Goal: Obtain resource: Obtain resource

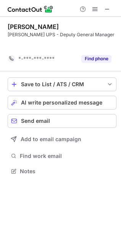
scroll to position [154, 121]
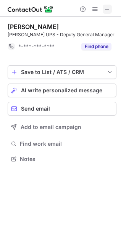
click at [110, 11] on span at bounding box center [107, 9] width 6 height 6
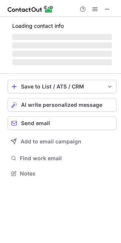
scroll to position [166, 121]
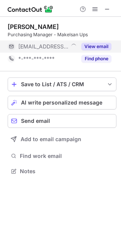
click at [98, 47] on button "View email" at bounding box center [96, 47] width 30 height 8
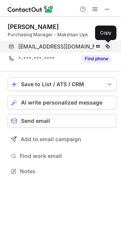
click at [105, 49] on span at bounding box center [108, 47] width 6 height 6
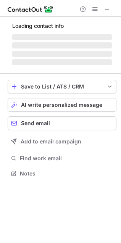
scroll to position [166, 121]
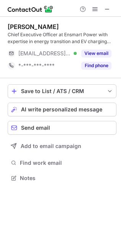
scroll to position [173, 121]
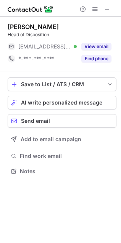
scroll to position [166, 121]
click at [108, 7] on span at bounding box center [107, 9] width 6 height 6
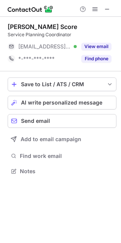
scroll to position [166, 121]
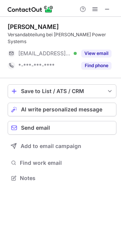
scroll to position [166, 121]
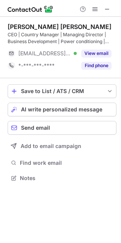
scroll to position [173, 121]
drag, startPoint x: 111, startPoint y: 12, endPoint x: 87, endPoint y: 37, distance: 34.3
click at [111, 11] on button at bounding box center [107, 9] width 9 height 9
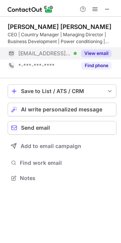
click at [98, 55] on button "View email" at bounding box center [96, 54] width 30 height 8
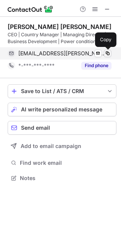
click at [110, 55] on span at bounding box center [108, 53] width 6 height 6
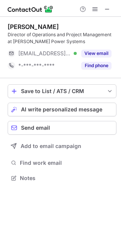
scroll to position [173, 121]
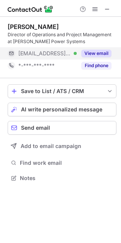
click at [90, 52] on button "View email" at bounding box center [96, 54] width 30 height 8
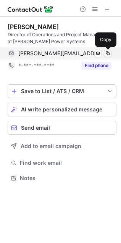
click at [110, 53] on span at bounding box center [108, 53] width 6 height 6
